Goal: Task Accomplishment & Management: Manage account settings

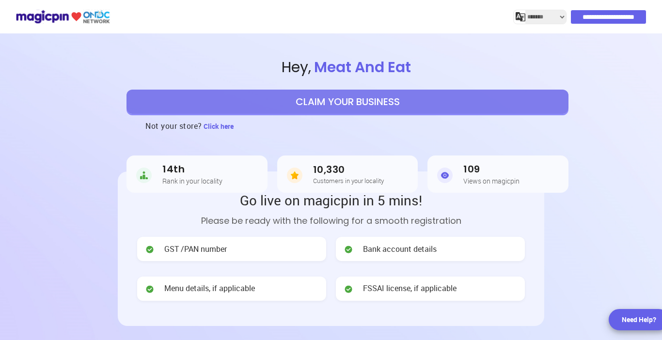
drag, startPoint x: 0, startPoint y: 0, endPoint x: 366, endPoint y: 100, distance: 379.5
click at [366, 100] on button "CLAIM YOUR BUSINESS" at bounding box center [348, 102] width 442 height 24
select select "*******"
click at [609, 20] on input "**********" at bounding box center [609, 17] width 75 height 14
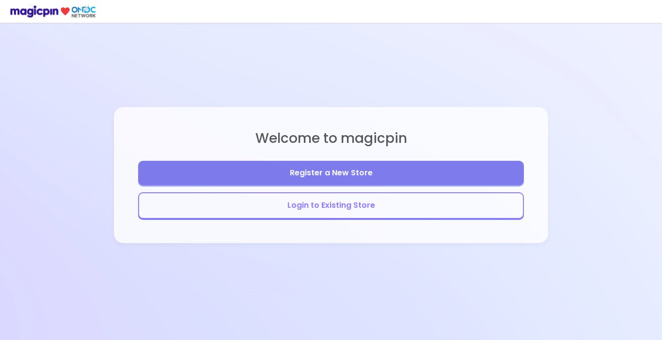
click at [321, 208] on button "Login to Existing Store" at bounding box center [331, 206] width 386 height 27
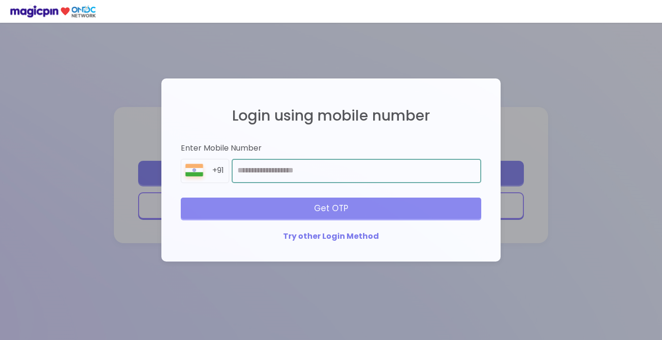
click at [275, 172] on input "number" at bounding box center [357, 171] width 250 height 24
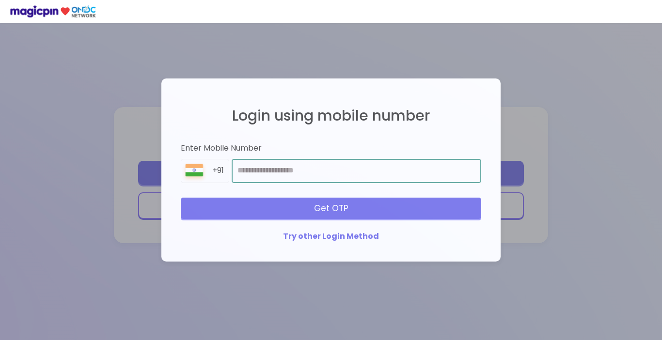
type input "**********"
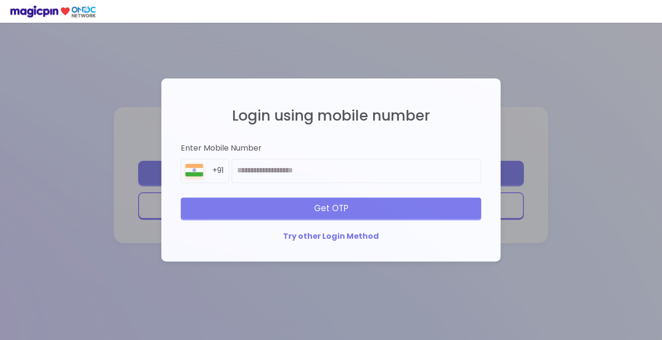
click at [311, 209] on div "Get OTP" at bounding box center [331, 208] width 301 height 21
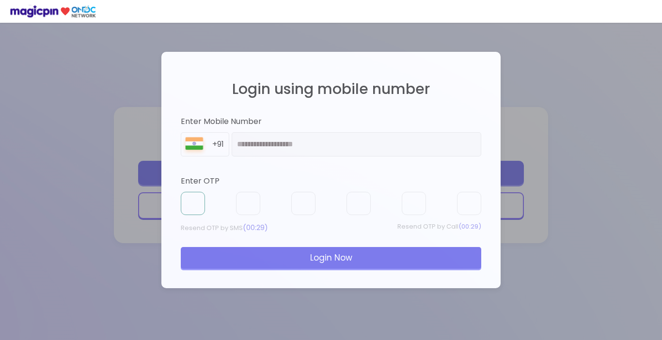
click at [192, 203] on input "text" at bounding box center [193, 203] width 24 height 23
type input "*"
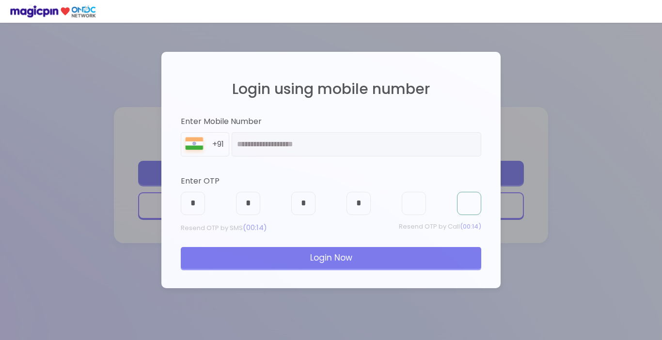
type input "*"
click at [310, 260] on div "Login Now" at bounding box center [331, 257] width 301 height 21
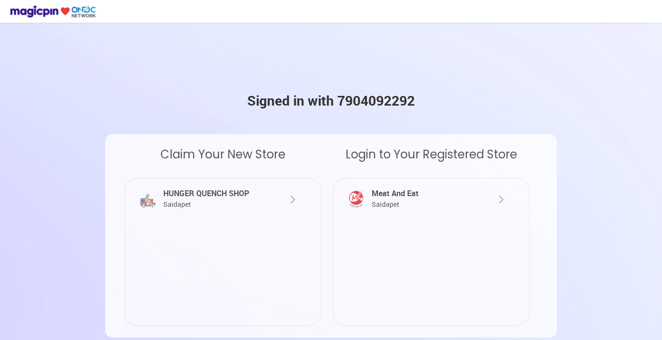
click at [398, 200] on span "Saidapet" at bounding box center [386, 204] width 28 height 9
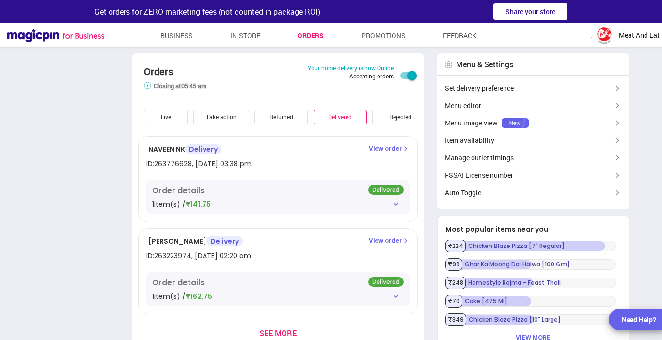
click at [169, 117] on div "Live" at bounding box center [166, 117] width 44 height 15
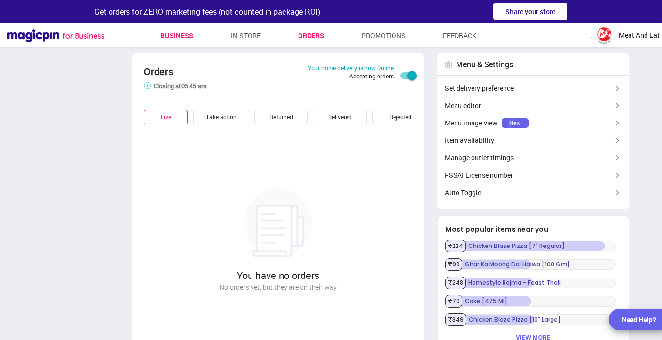
click at [176, 39] on link "Business" at bounding box center [176, 35] width 33 height 17
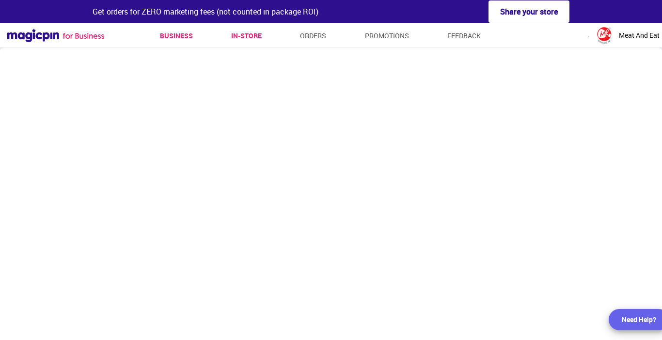
click at [253, 37] on link "In-store" at bounding box center [246, 35] width 31 height 17
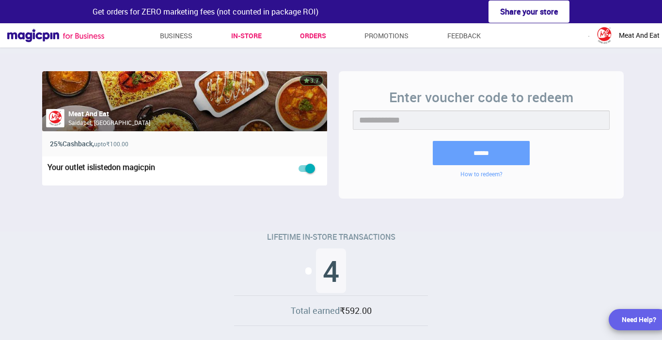
click at [315, 35] on link "Orders" at bounding box center [313, 35] width 26 height 17
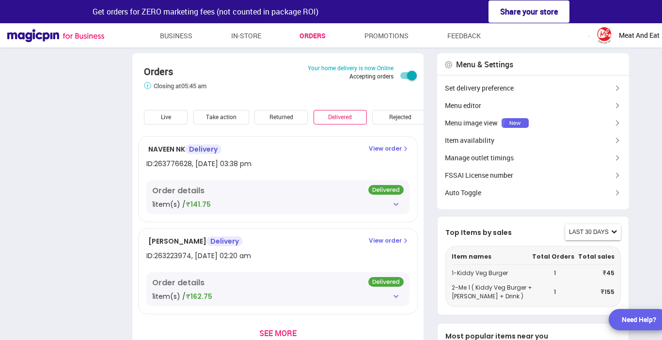
click at [175, 115] on div "Live" at bounding box center [166, 117] width 44 height 15
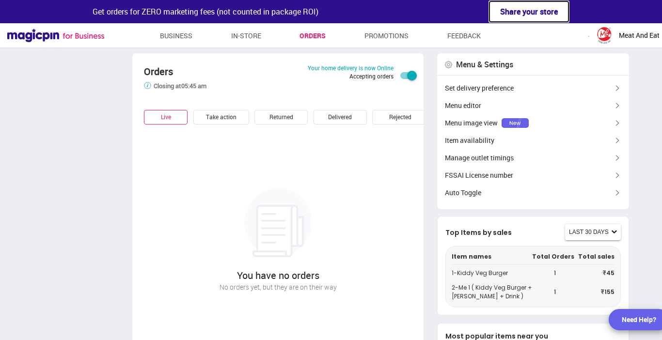
click at [550, 8] on button "Share your store" at bounding box center [529, 11] width 81 height 23
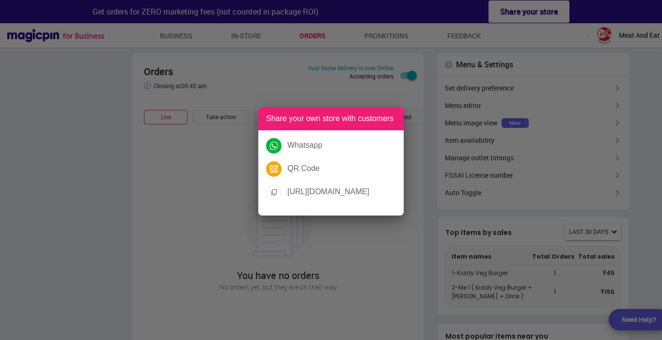
click at [304, 148] on p "Whatsapp" at bounding box center [305, 145] width 35 height 11
